Goal: Entertainment & Leisure: Consume media (video, audio)

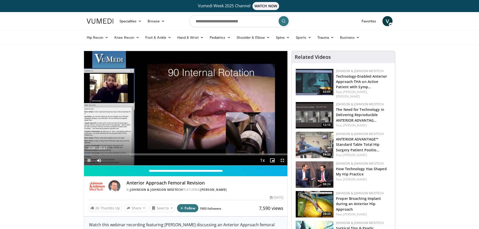
click at [285, 163] on span "Video Player" at bounding box center [282, 160] width 10 height 10
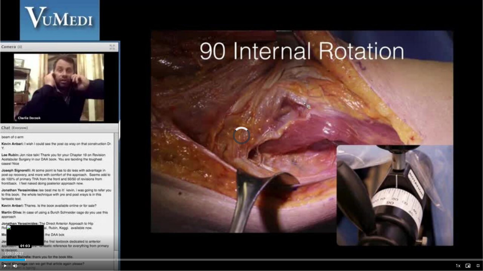
click at [25, 229] on div "Loaded : 3.23% 01:03 01:03" at bounding box center [241, 260] width 483 height 2
click at [44, 229] on div "Loaded : 0.00% 01:53 01:53" at bounding box center [241, 258] width 483 height 5
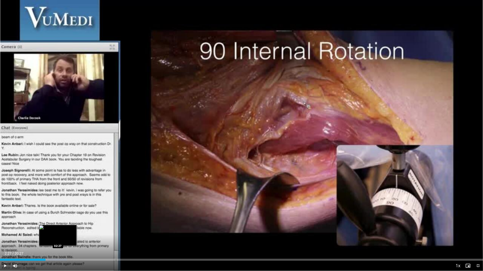
click at [58, 229] on div "Loaded : 13.86% 01:55 02:27" at bounding box center [241, 258] width 483 height 5
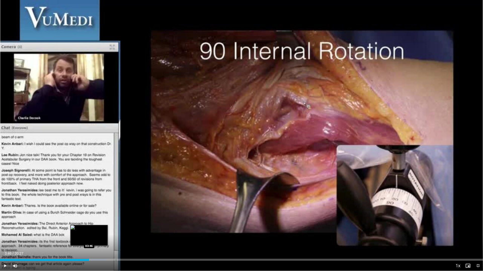
click at [89, 229] on div "Loaded : 22.01% 03:28 03:46" at bounding box center [241, 260] width 483 height 2
click at [97, 229] on div "Progress Bar" at bounding box center [96, 260] width 35 height 2
click at [114, 229] on div "Loaded : 26.66% 04:21 04:50" at bounding box center [241, 260] width 483 height 2
click at [108, 229] on div "Loaded : 29.08% 04:55 04:33" at bounding box center [241, 258] width 483 height 5
click at [97, 229] on div "Loaded : 0.00% 04:07 04:07" at bounding box center [241, 258] width 483 height 5
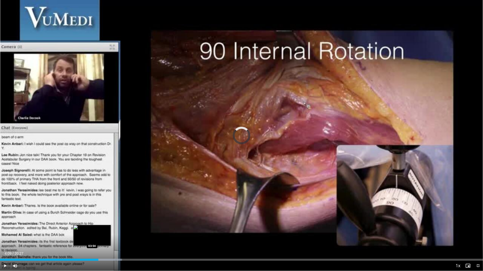
click at [92, 229] on div "Loaded : 25.28% 04:09 03:54" at bounding box center [241, 258] width 483 height 5
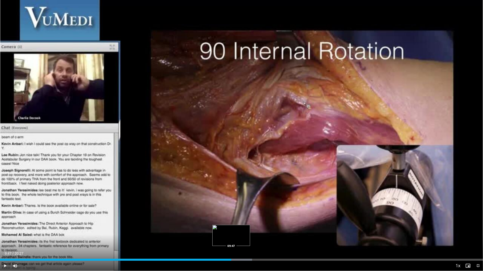
click at [231, 229] on div "Progress Bar" at bounding box center [235, 260] width 33 height 2
click at [247, 229] on div "Progress Bar" at bounding box center [246, 260] width 36 height 2
click at [255, 229] on div "Progress Bar" at bounding box center [255, 260] width 36 height 2
click at [263, 229] on div "Progress Bar" at bounding box center [261, 260] width 36 height 2
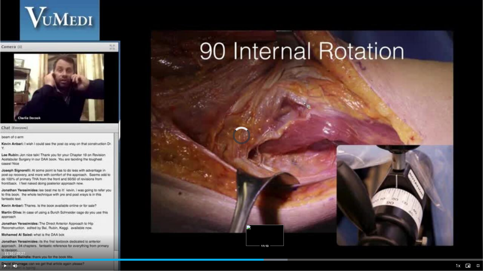
click at [265, 229] on div "Progress Bar" at bounding box center [269, 260] width 36 height 2
click at [272, 229] on div "Loaded : 60.34% 11:33 11:33" at bounding box center [241, 260] width 483 height 2
click at [283, 229] on div "Loaded : 61.97% 11:59 11:59" at bounding box center [241, 260] width 483 height 2
click at [293, 229] on div "Progress Bar" at bounding box center [296, 260] width 38 height 2
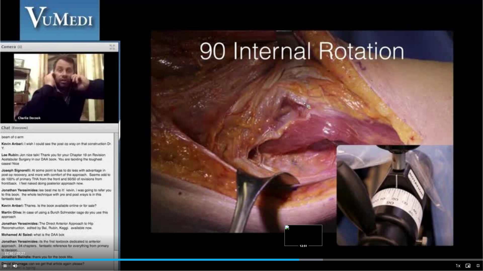
click at [303, 229] on div "Progress Bar" at bounding box center [303, 260] width 38 height 2
click at [312, 229] on div "Loaded : 68.68% 13:13 13:13" at bounding box center [241, 260] width 483 height 2
click at [330, 229] on div "Loaded : 72.57% 13:50 13:59" at bounding box center [241, 260] width 483 height 2
click at [336, 229] on div "Loaded : 74.20% 14:14 14:14" at bounding box center [241, 258] width 483 height 5
click at [342, 229] on div "Loaded : 75.01% 14:16 14:30" at bounding box center [241, 258] width 483 height 5
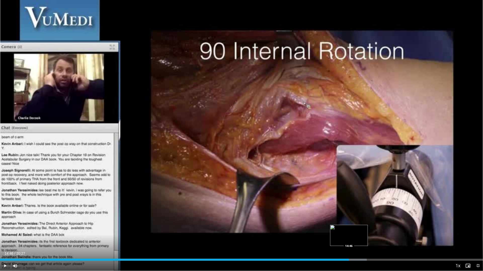
click at [349, 229] on div "Loaded : 75.95% 14:32 14:46" at bounding box center [241, 258] width 483 height 5
click at [357, 229] on div "Progress Bar" at bounding box center [355, 260] width 37 height 2
click at [371, 229] on div "Loaded : 79.18% 15:45 15:45" at bounding box center [241, 260] width 483 height 2
click at [379, 229] on div "Loaded : 82.35% 16:02 16:02" at bounding box center [241, 258] width 483 height 5
click at [377, 229] on div "Loaded : 83.98% 16:05 15:57" at bounding box center [241, 258] width 483 height 5
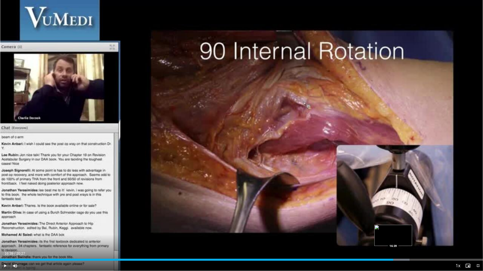
click at [393, 229] on div "Loaded : 84.80% 16:39 16:39" at bounding box center [241, 260] width 483 height 2
click at [403, 229] on div "Loaded : 86.43% 16:40 17:05" at bounding box center [241, 258] width 483 height 5
click at [421, 229] on div "Progress Bar" at bounding box center [424, 260] width 31 height 2
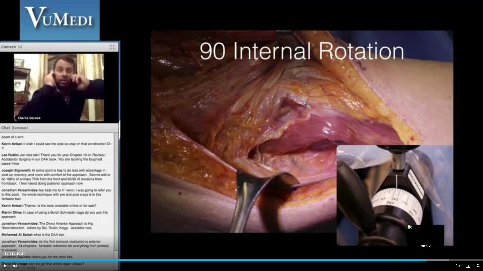
click at [425, 229] on div "Progress Bar" at bounding box center [429, 260] width 39 height 2
click at [434, 229] on div "Loaded : 93.72% 18:03 18:24" at bounding box center [241, 260] width 483 height 2
click at [449, 229] on div "Progress Bar" at bounding box center [441, 260] width 37 height 2
click at [470, 229] on div "Progress Bar" at bounding box center [464, 260] width 38 height 2
click at [477, 229] on span "Video Player" at bounding box center [478, 266] width 10 height 10
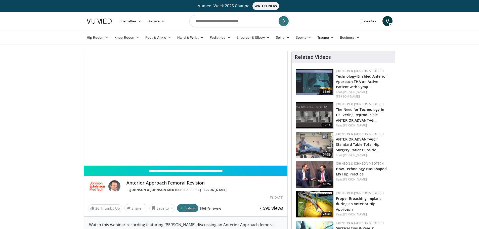
scroll to position [12, 0]
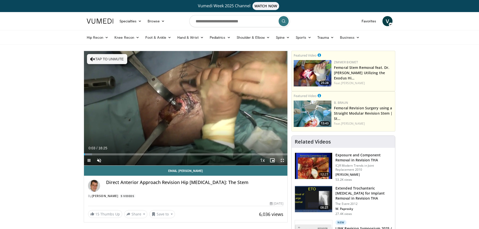
click at [282, 161] on span "Video Player" at bounding box center [282, 160] width 10 height 10
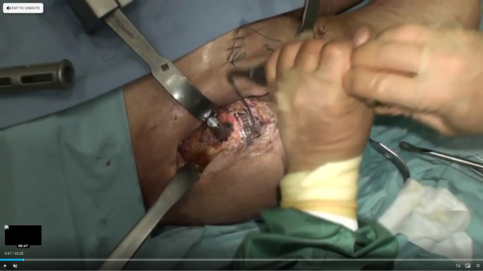
click at [23, 229] on div "Loaded : 5.03% 00:47 00:47" at bounding box center [241, 258] width 483 height 5
click at [49, 229] on div "Current Time 0:49 / Duration 16:25 Pause Skip Backward Skip Forward Unmute 100%…" at bounding box center [241, 266] width 483 height 10
click at [44, 229] on div "Progress Bar" at bounding box center [34, 260] width 48 height 2
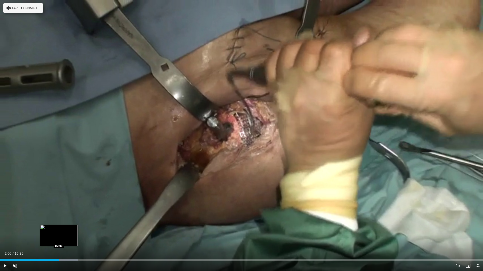
click at [59, 229] on div "Loaded : 16.10% 02:00 02:00" at bounding box center [241, 260] width 483 height 2
click at [74, 229] on div "Loaded : 19.12% 02:01 02:30" at bounding box center [241, 258] width 483 height 5
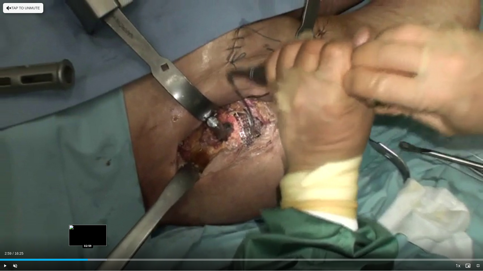
click at [88, 229] on div "Loaded : 22.14% 02:59 02:59" at bounding box center [241, 258] width 483 height 5
click at [100, 229] on div "Loaded : 25.16% 03:23 03:23" at bounding box center [241, 258] width 483 height 5
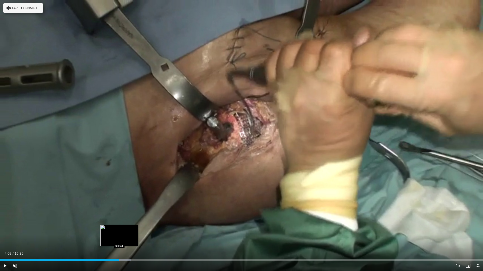
click at [119, 229] on div "Loaded : 27.17% 04:03 04:03" at bounding box center [241, 258] width 483 height 5
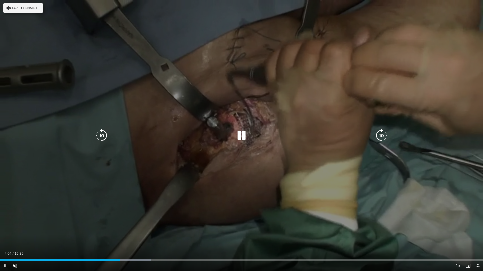
click at [138, 229] on div "10 seconds Tap to unmute" at bounding box center [241, 135] width 483 height 271
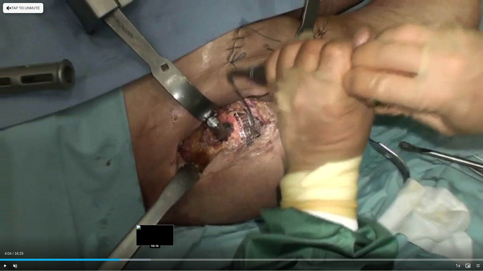
click at [155, 229] on div "Loaded : 31.20% 04:04 05:16" at bounding box center [241, 258] width 483 height 5
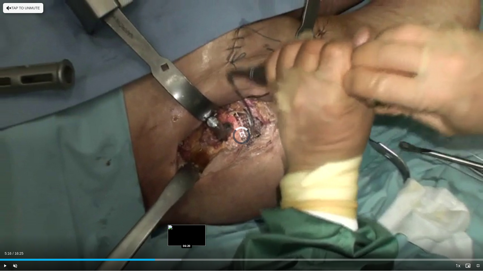
click at [186, 229] on div "Loaded : 37.55% 05:16 06:20" at bounding box center [241, 258] width 483 height 5
click at [206, 229] on div "Loaded : 40.26% 06:20 07:00" at bounding box center [241, 258] width 483 height 5
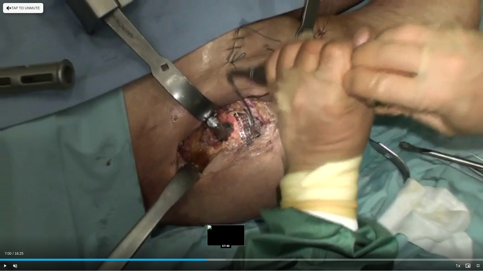
click at [226, 229] on div "Loaded : 46.68% 07:00 07:40" at bounding box center [241, 258] width 483 height 5
click at [243, 229] on div "Loaded : 48.71% 07:41 08:15" at bounding box center [241, 260] width 483 height 2
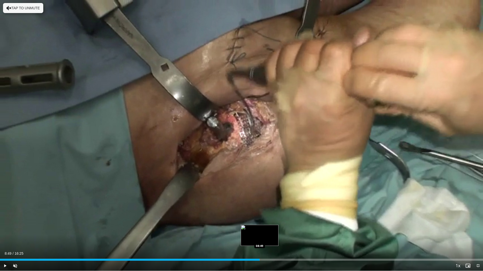
click at [259, 229] on div "Progress Bar" at bounding box center [250, 260] width 20 height 2
click at [279, 229] on div "Loaded : 56.83% 08:49 09:29" at bounding box center [241, 260] width 483 height 2
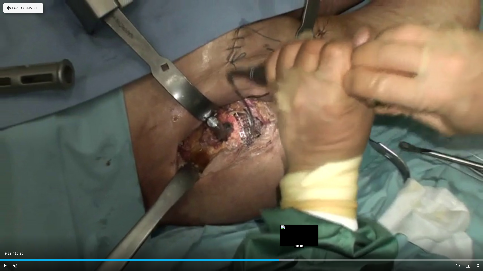
click at [299, 229] on div "Loaded : 60.89% 09:29 10:10" at bounding box center [241, 260] width 483 height 2
click at [319, 229] on div "Loaded : 0.00% 10:10 10:50" at bounding box center [241, 260] width 483 height 2
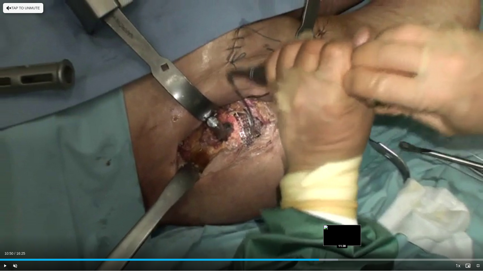
click at [342, 229] on div "Loaded : 70.02% 10:50 11:38" at bounding box center [241, 260] width 483 height 2
click at [359, 229] on div "Loaded : 73.06% 11:38 12:12" at bounding box center [241, 258] width 483 height 5
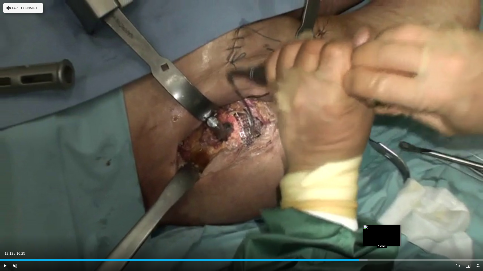
click at [382, 229] on div "Loaded : 76.11% 12:12 12:59" at bounding box center [241, 258] width 483 height 5
click at [402, 229] on div "Loaded : 82.20% 12:59 13:40" at bounding box center [241, 260] width 483 height 2
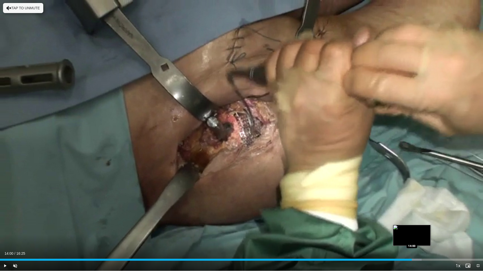
click at [411, 229] on div "Progress Bar" at bounding box center [412, 260] width 20 height 2
click at [425, 229] on div "Loaded : 91.60% 14:27 14:27" at bounding box center [241, 258] width 483 height 5
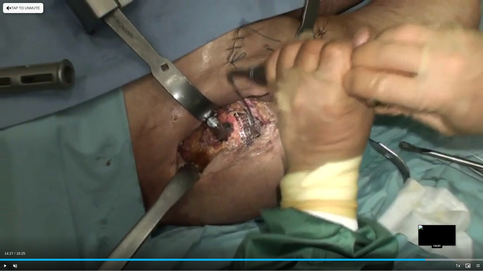
click at [437, 229] on div "Loaded : 94.37% 14:27 14:51" at bounding box center [241, 260] width 483 height 2
click at [453, 229] on div "Progress Bar" at bounding box center [444, 260] width 44 height 2
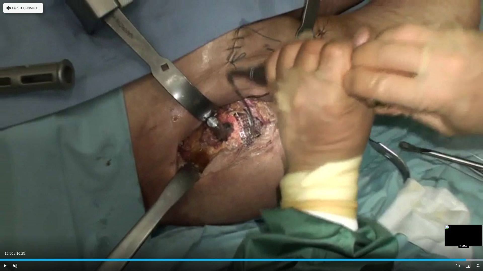
click at [465, 229] on div "Loaded : 100.00% 15:50 15:50" at bounding box center [241, 260] width 483 height 2
click at [479, 229] on span "Video Player" at bounding box center [478, 266] width 10 height 10
